Goal: Transaction & Acquisition: Subscribe to service/newsletter

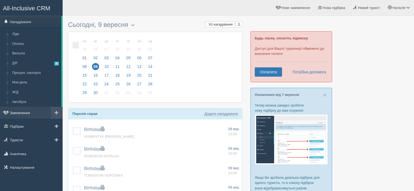
click at [16, 112] on link "Замовлення" at bounding box center [31, 113] width 63 height 12
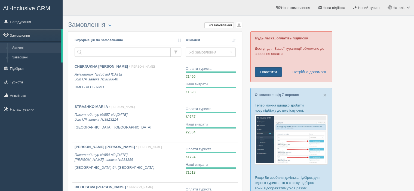
click at [266, 73] on link "Оплатити" at bounding box center [268, 71] width 27 height 9
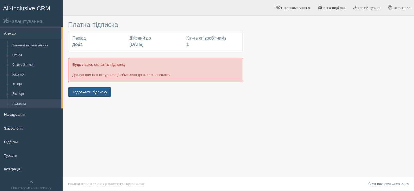
click at [86, 90] on button "Подовжити підписку" at bounding box center [89, 92] width 43 height 9
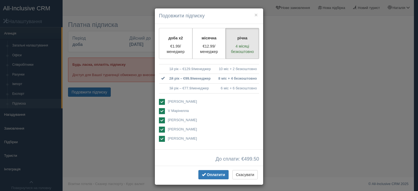
click at [161, 99] on ins at bounding box center [162, 102] width 6 height 6
checkbox input "false"
click at [159, 109] on ins at bounding box center [162, 111] width 6 height 6
checkbox input "false"
click at [159, 118] on ins at bounding box center [162, 121] width 6 height 6
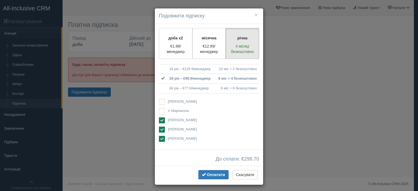
checkbox input "false"
click at [159, 128] on ins at bounding box center [162, 130] width 6 height 6
click at [159, 130] on ins at bounding box center [162, 130] width 6 height 6
checkbox input "true"
click at [161, 138] on ins at bounding box center [162, 139] width 6 height 6
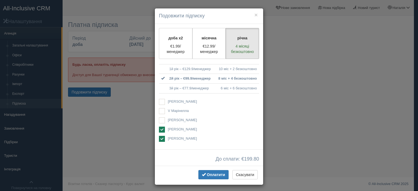
checkbox input "false"
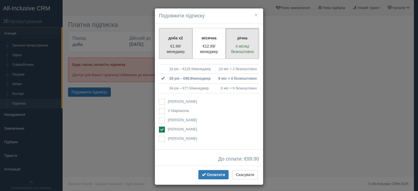
click at [167, 42] on label "доба x2 €1.99/менеджер" at bounding box center [175, 43] width 33 height 31
radio input "true"
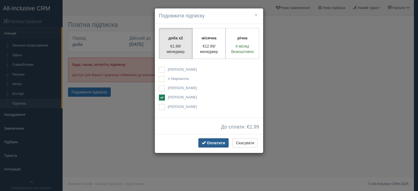
click at [215, 142] on span "Оплатити" at bounding box center [216, 143] width 18 height 4
